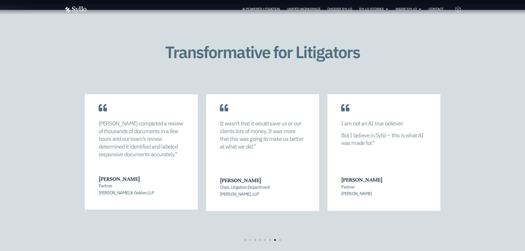
scroll to position [1047, 0]
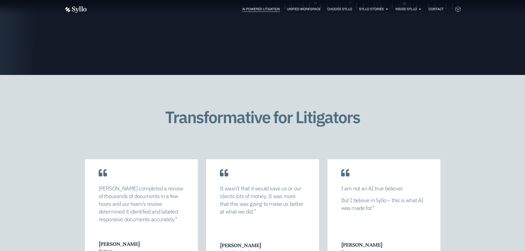
click at [249, 11] on span "AI Powered Litigation" at bounding box center [261, 9] width 38 height 5
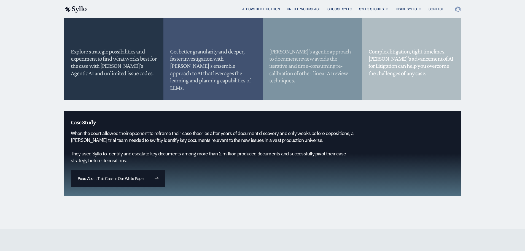
scroll to position [466, 0]
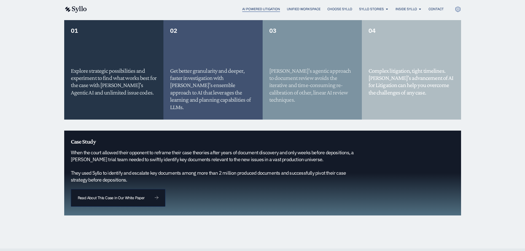
click at [256, 8] on span "AI Powered Litigation" at bounding box center [261, 9] width 38 height 5
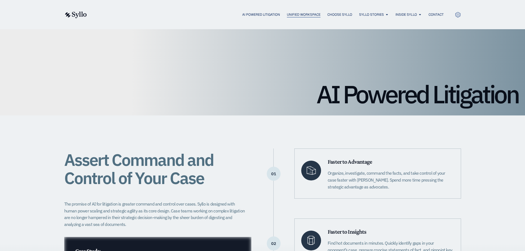
click at [291, 15] on span "Unified Workspace" at bounding box center [304, 14] width 34 height 5
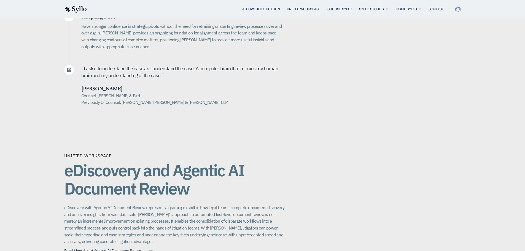
scroll to position [110, 0]
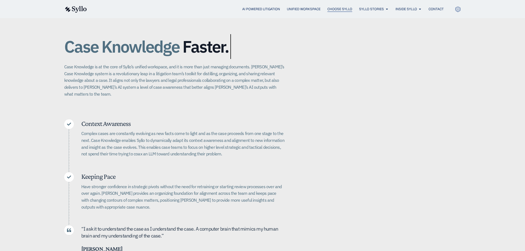
click at [338, 10] on span "Choose Syllo" at bounding box center [339, 9] width 25 height 5
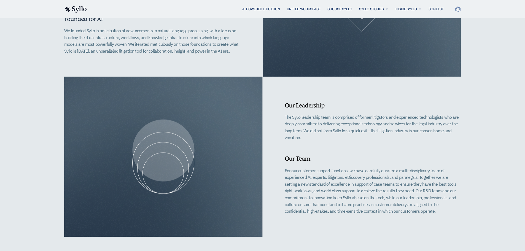
scroll to position [125, 0]
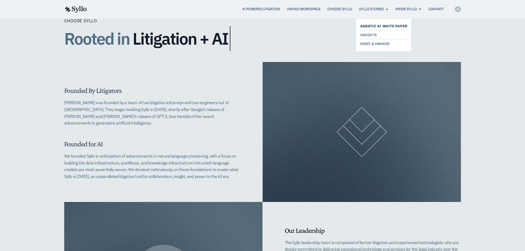
click at [374, 25] on span "Agentic AI White Paper" at bounding box center [383, 26] width 47 height 7
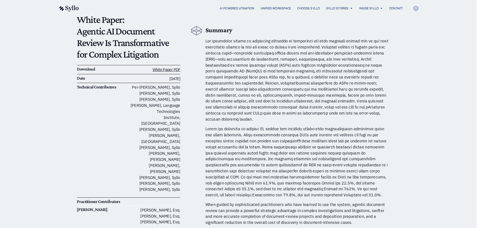
scroll to position [28, 0]
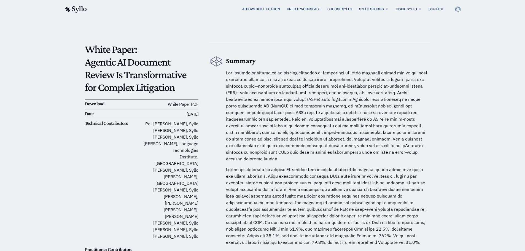
click at [294, 144] on span at bounding box center [326, 115] width 201 height 91
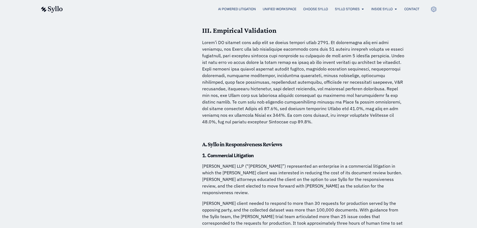
scroll to position [1730, 0]
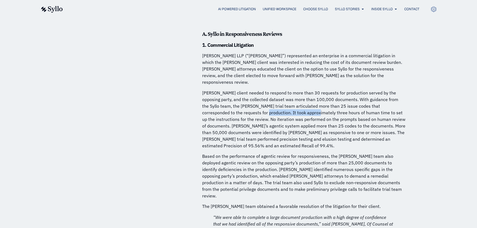
drag, startPoint x: 224, startPoint y: 89, endPoint x: 272, endPoint y: 92, distance: 48.6
click at [272, 92] on p "[PERSON_NAME] client needed to respond to more than 30 requests for production …" at bounding box center [304, 119] width 204 height 59
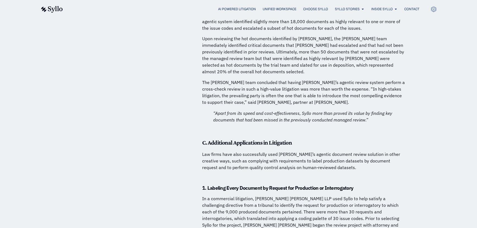
scroll to position [3258, 0]
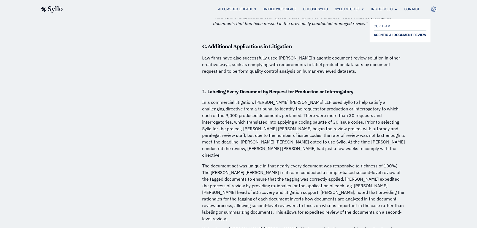
click at [383, 33] on span "AGENTIC AI DOCUMENT REVIEW" at bounding box center [400, 35] width 53 height 7
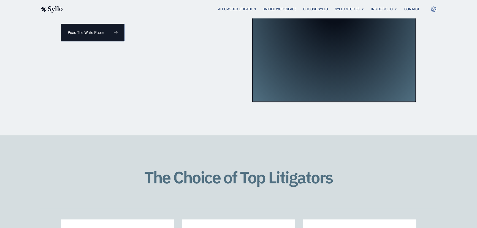
scroll to position [751, 0]
